Goal: Information Seeking & Learning: Find specific fact

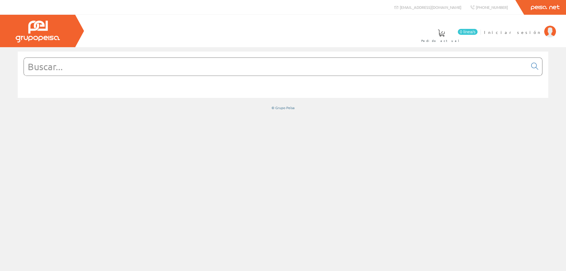
click at [94, 62] on input "text" at bounding box center [276, 67] width 504 height 18
paste input "82085"
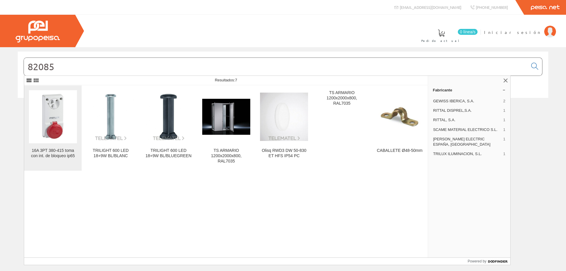
type input "82085"
click at [71, 155] on div "16A 3PT 380-415 toma con int. de bloqueo ip65" at bounding box center [53, 153] width 48 height 11
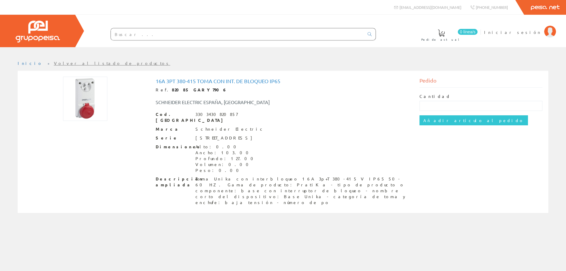
click at [142, 36] on input "text" at bounding box center [237, 34] width 253 height 12
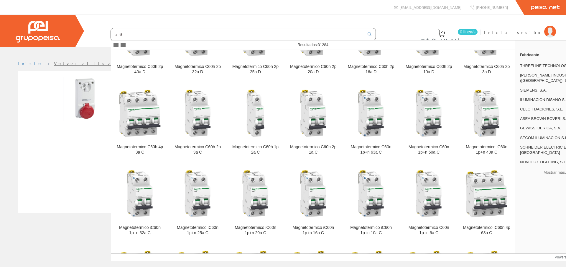
scroll to position [679, 0]
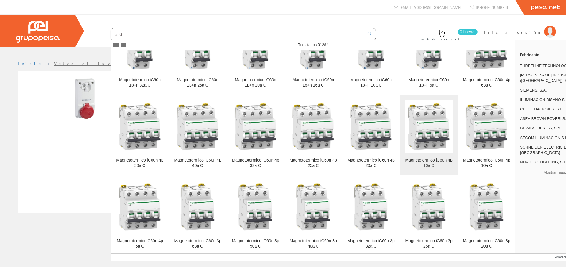
type input "a9f"
click at [415, 135] on img at bounding box center [429, 126] width 48 height 48
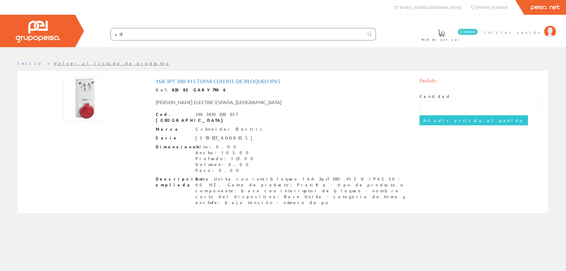
click at [525, 34] on span "Iniciar sesión" at bounding box center [512, 32] width 57 height 6
